Goal: Participate in discussion

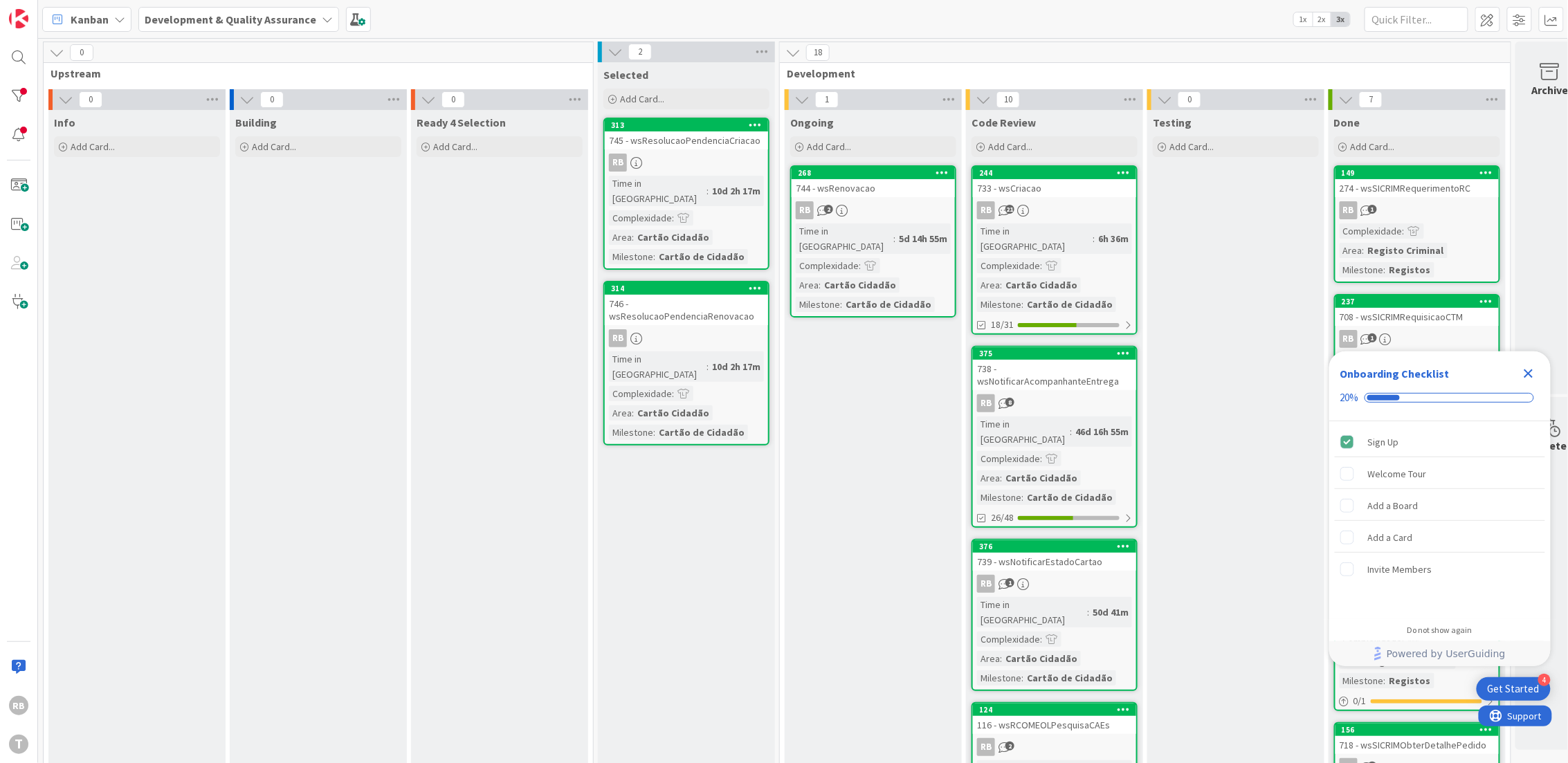
click at [860, 218] on div "RB 2" at bounding box center [874, 210] width 163 height 18
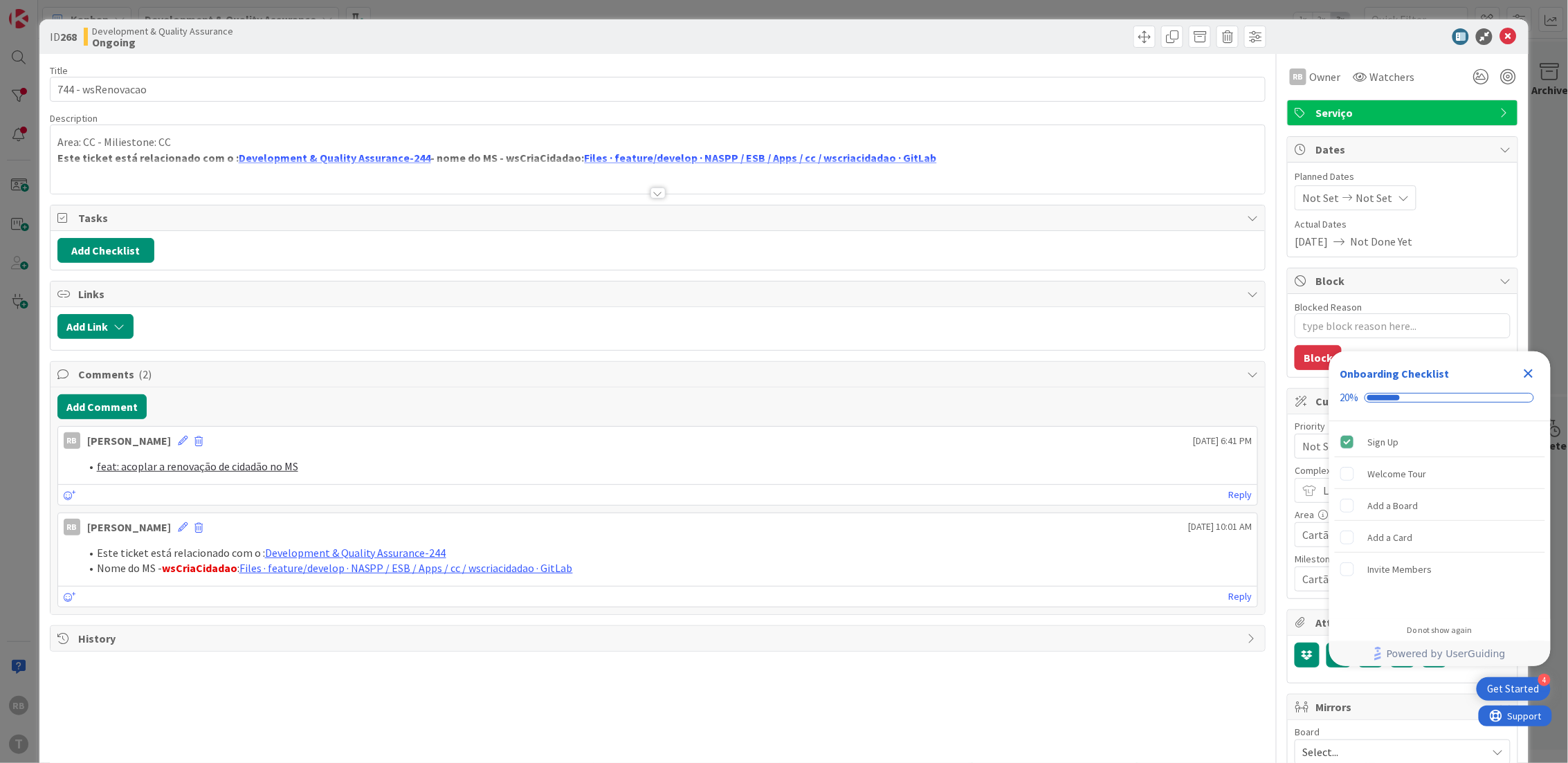
type textarea "x"
click at [105, 405] on button "Add Comment" at bounding box center [102, 406] width 90 height 25
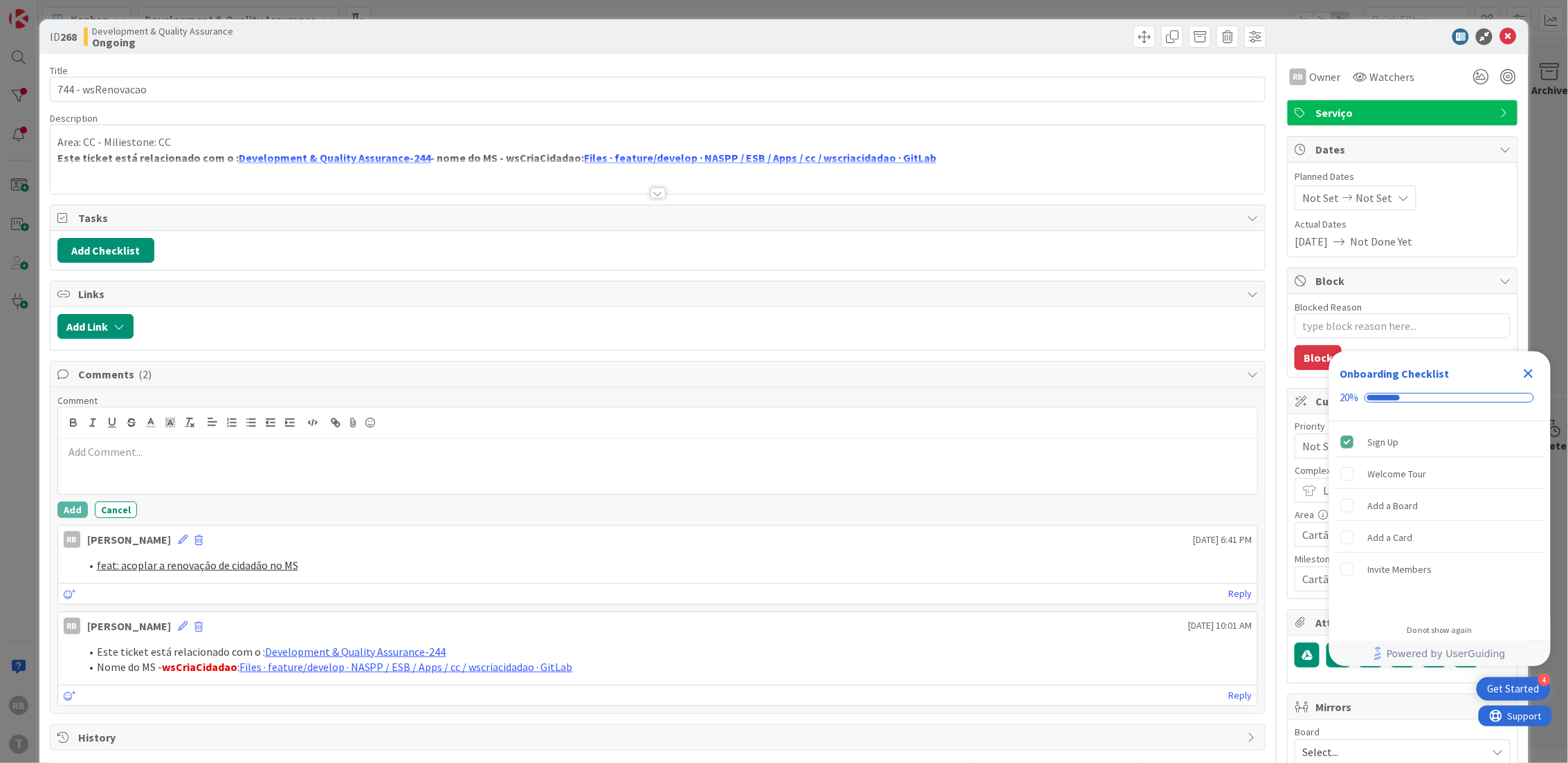
click at [123, 473] on div at bounding box center [658, 466] width 1200 height 55
click at [73, 508] on button "Add" at bounding box center [73, 509] width 30 height 17
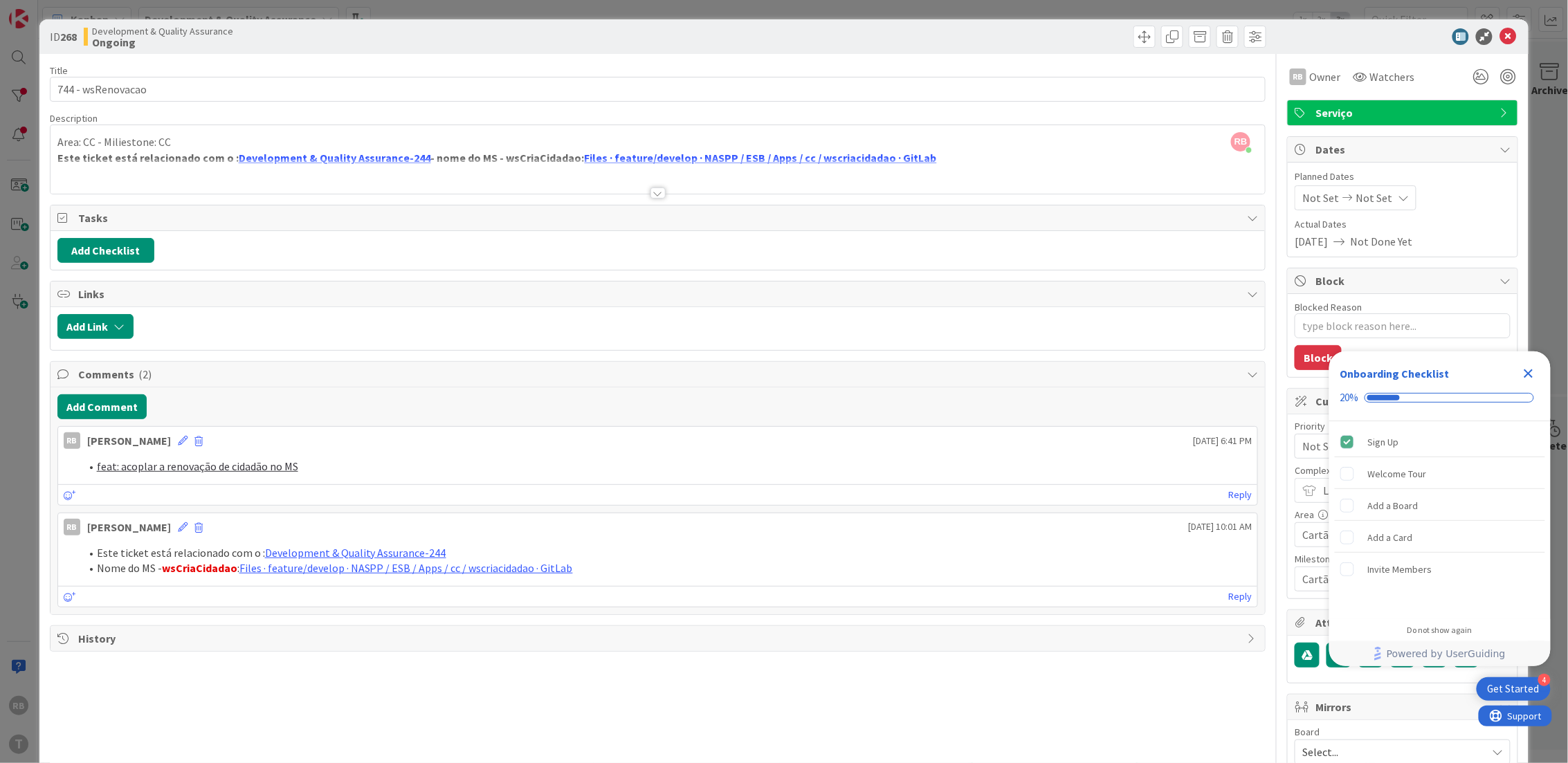
type textarea "x"
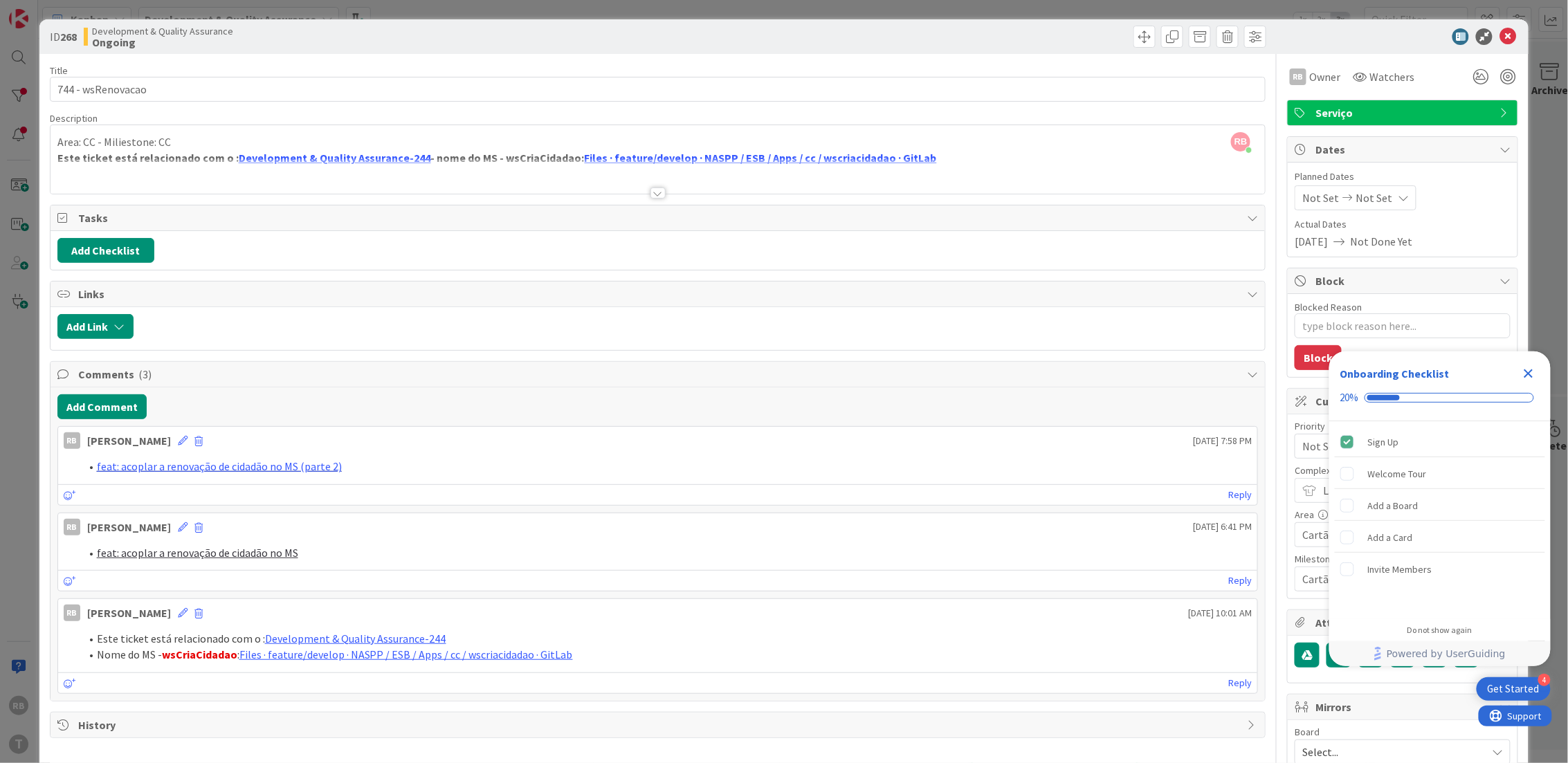
click at [422, 705] on div "Title 17 / 128 744 - wsRenovacao Description RB [PERSON_NAME] just joined Area:…" at bounding box center [658, 577] width 1217 height 1046
